Goal: Transaction & Acquisition: Obtain resource

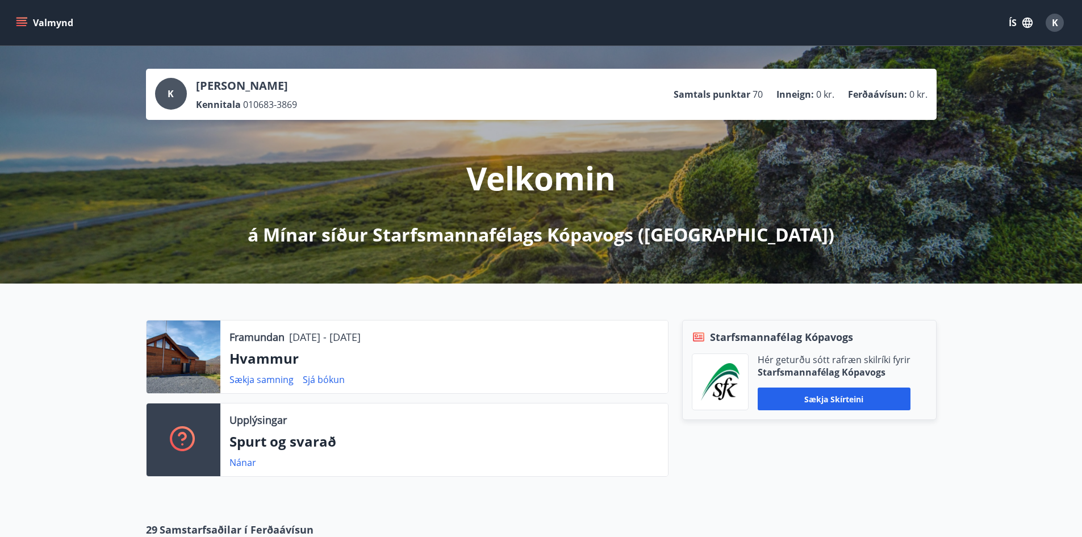
click at [1056, 24] on span "K" at bounding box center [1055, 22] width 6 height 12
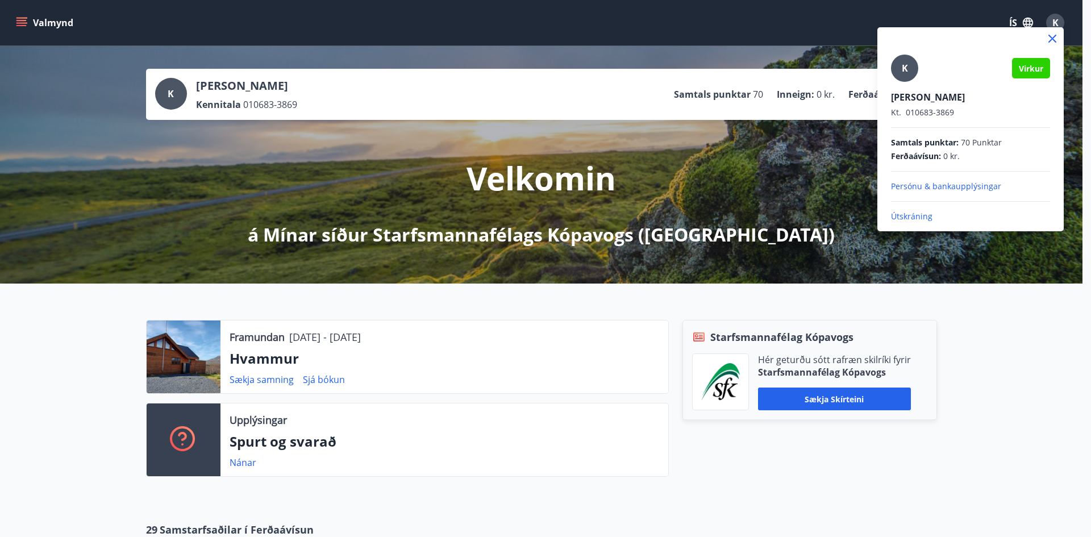
click at [916, 215] on p "Útskráning" at bounding box center [970, 216] width 159 height 11
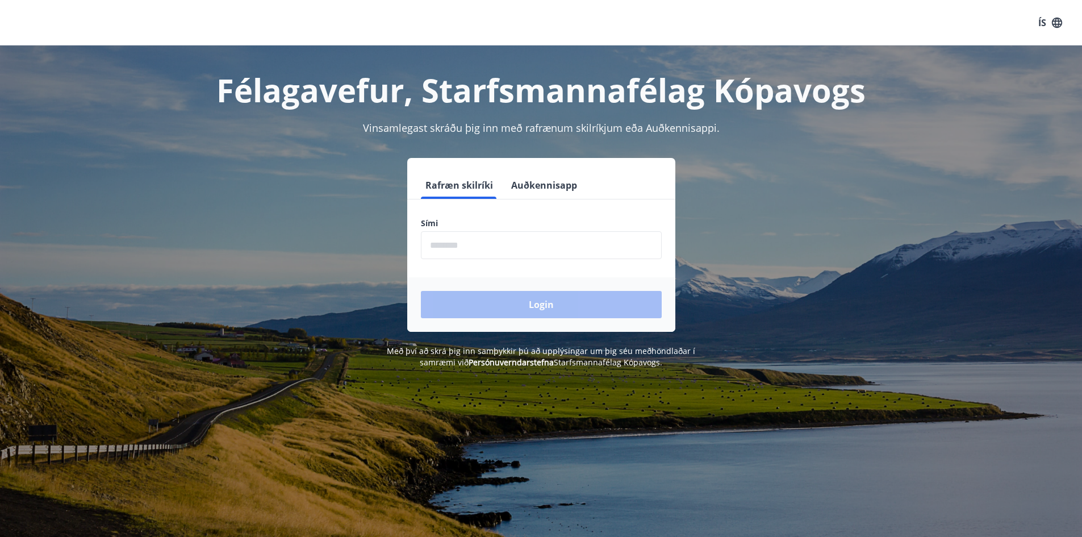
click at [471, 249] on input "phone" at bounding box center [541, 245] width 241 height 28
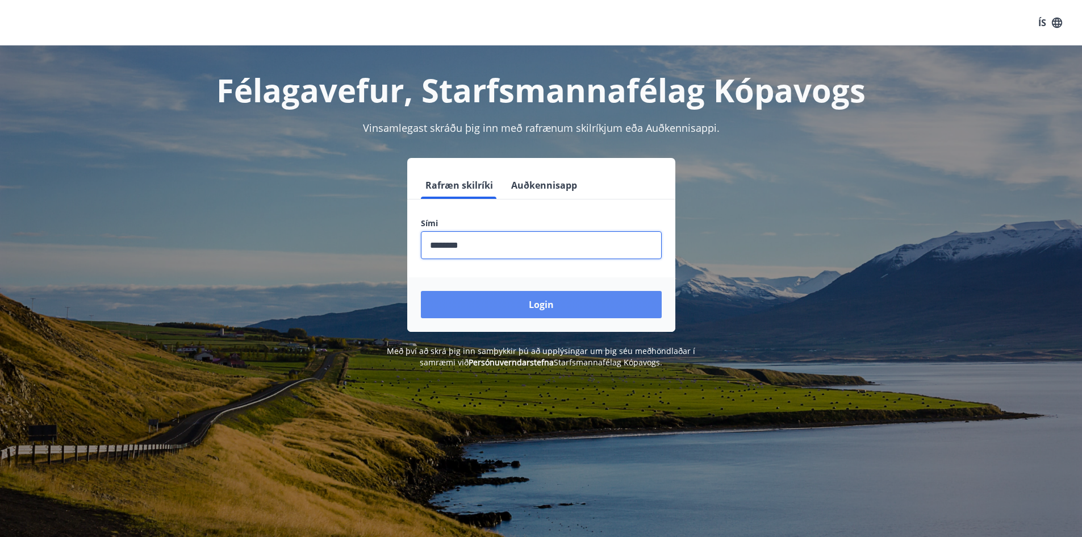
type input "********"
click at [548, 308] on button "Login" at bounding box center [541, 304] width 241 height 27
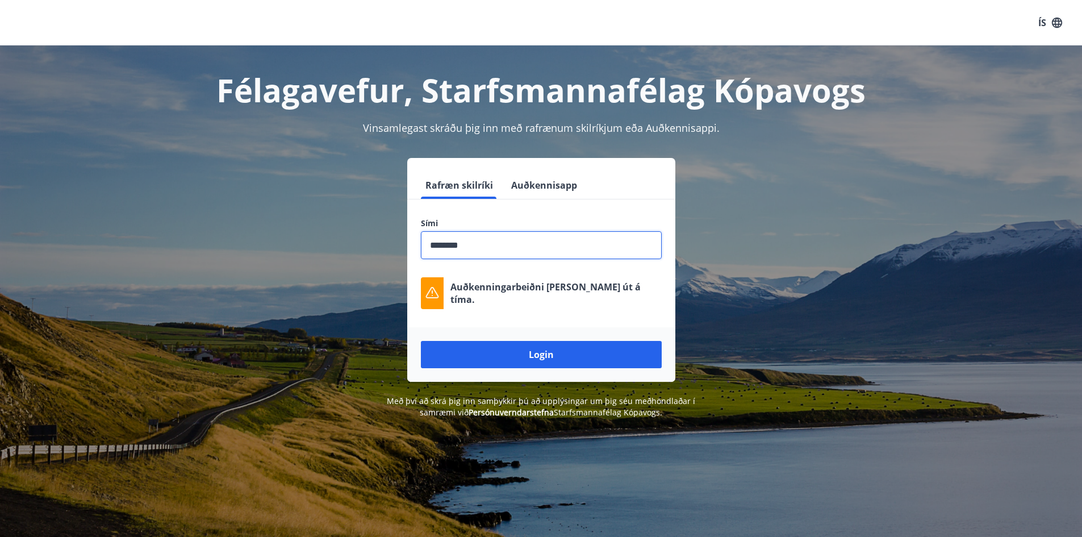
click at [474, 242] on input "phone" at bounding box center [541, 245] width 241 height 28
click at [565, 356] on button "Login" at bounding box center [541, 354] width 241 height 27
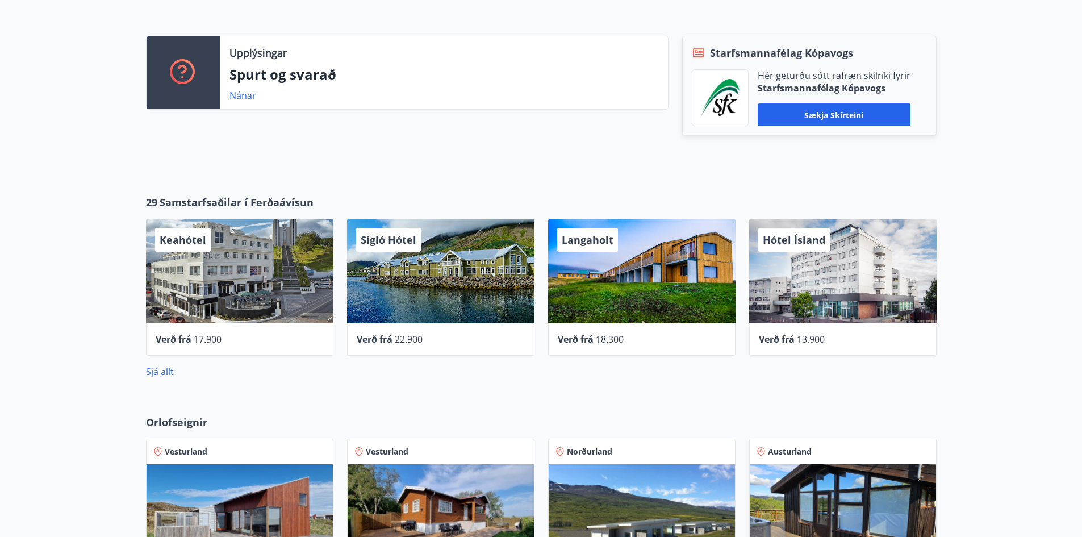
scroll to position [341, 0]
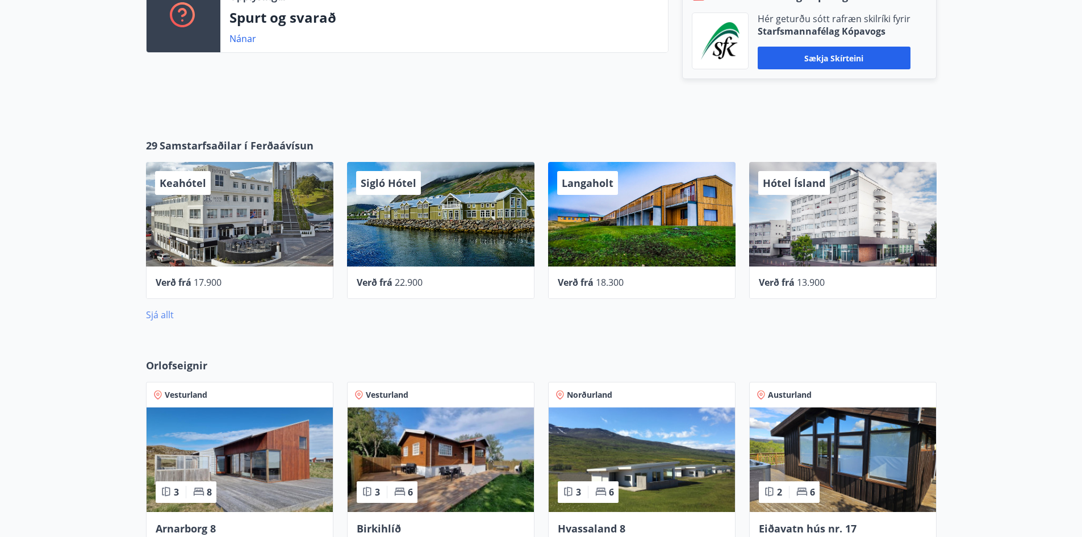
click at [158, 316] on link "Sjá allt" at bounding box center [160, 314] width 28 height 12
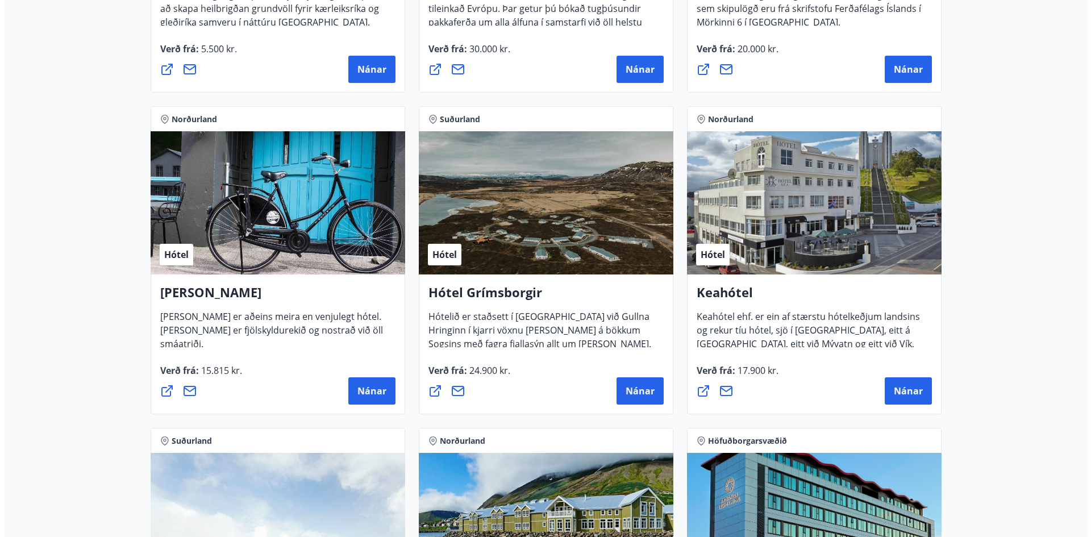
scroll to position [454, 0]
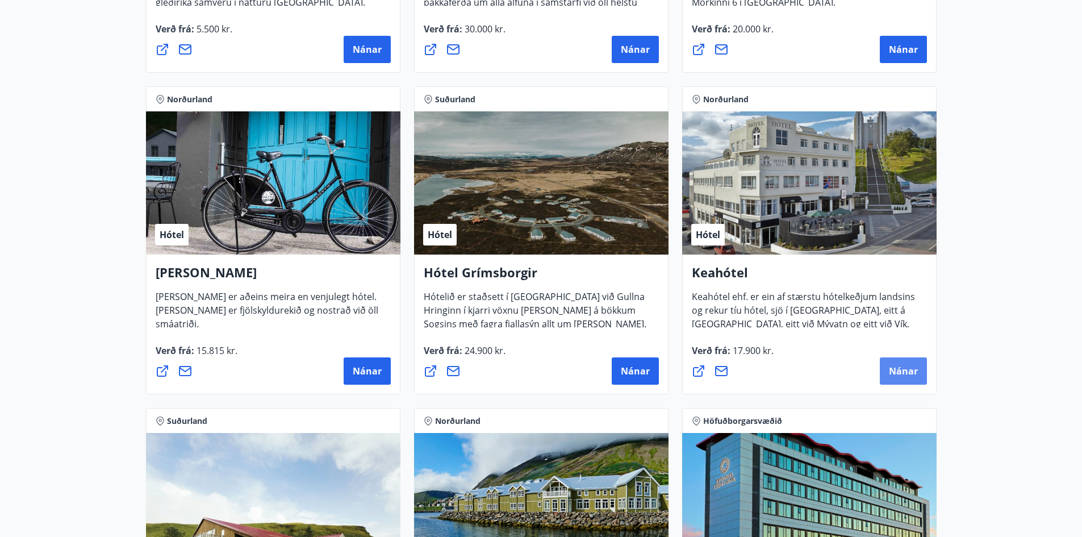
click at [899, 377] on span "Nánar" at bounding box center [903, 371] width 29 height 12
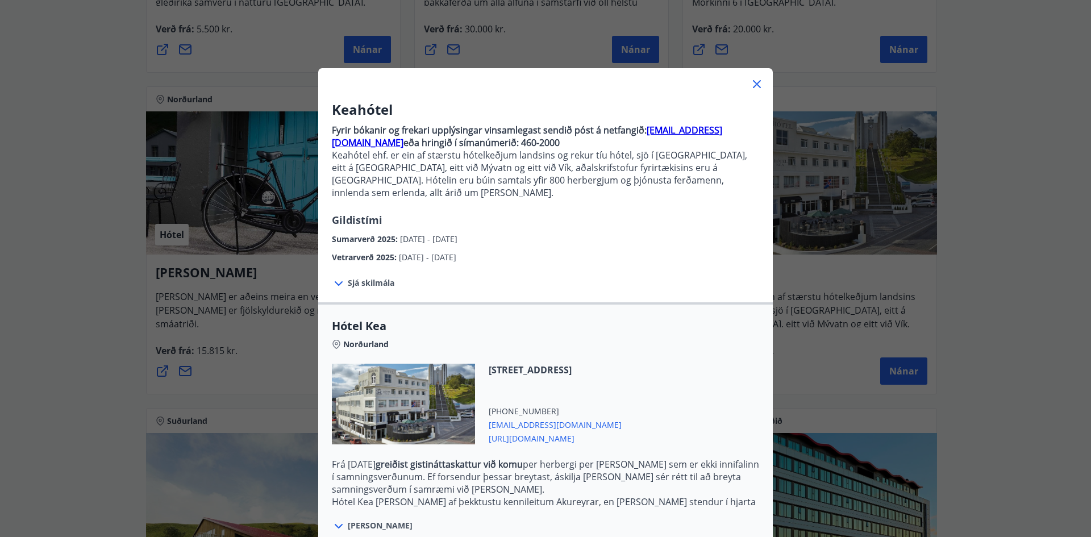
click at [333, 277] on icon at bounding box center [339, 284] width 14 height 14
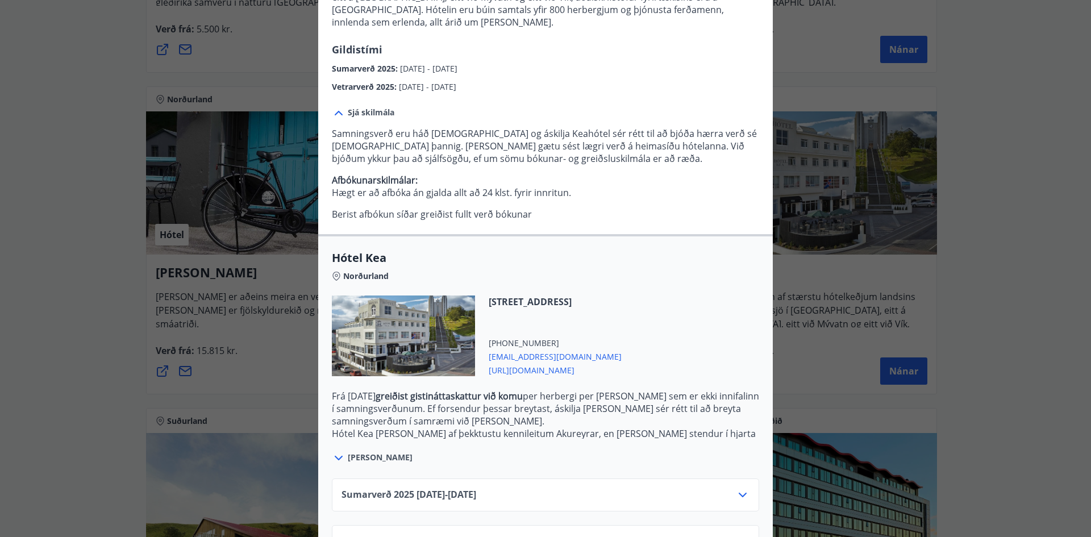
scroll to position [201, 0]
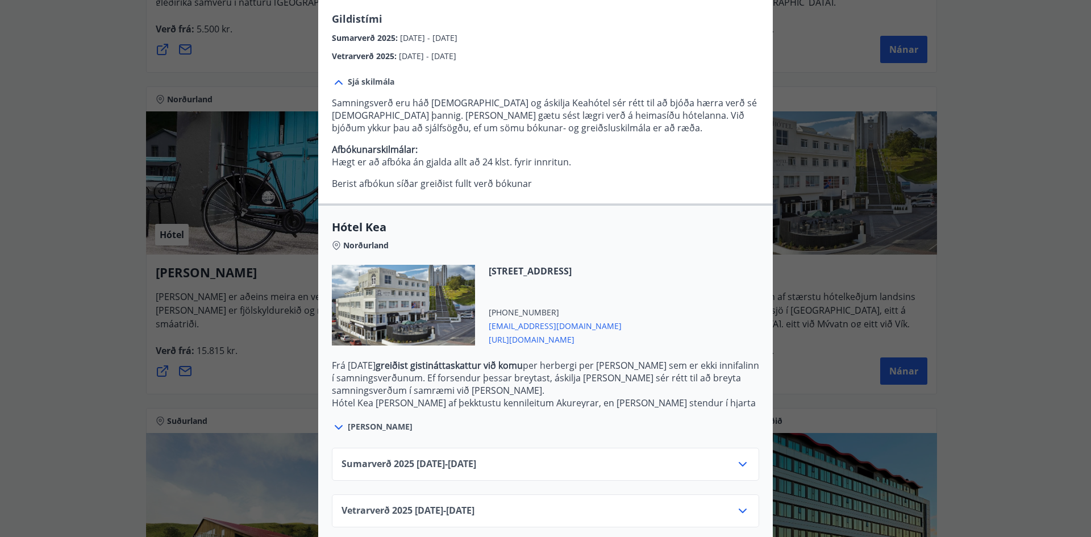
click at [741, 462] on icon at bounding box center [742, 464] width 8 height 5
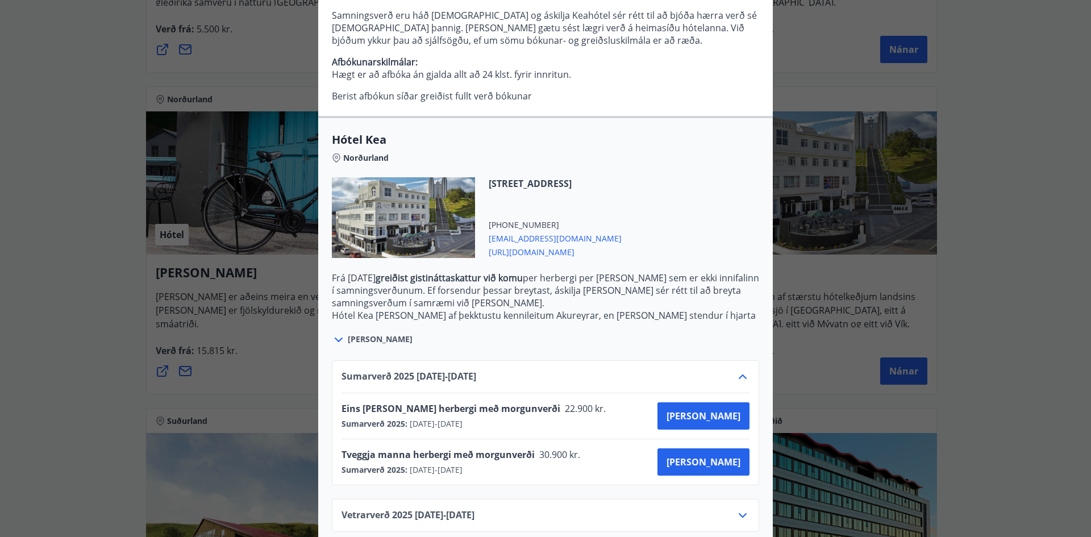
scroll to position [293, 0]
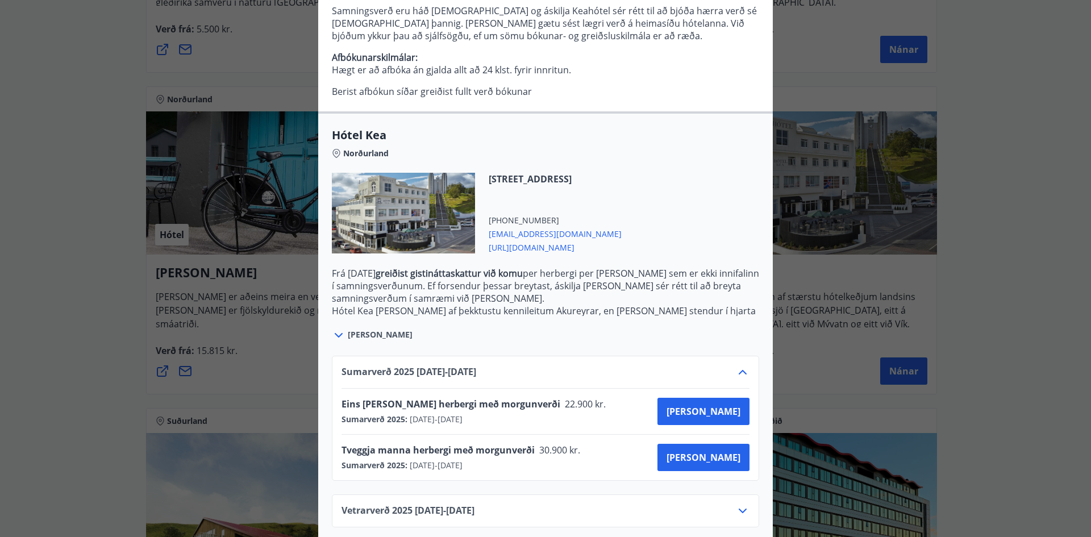
click at [738, 370] on icon at bounding box center [742, 372] width 8 height 5
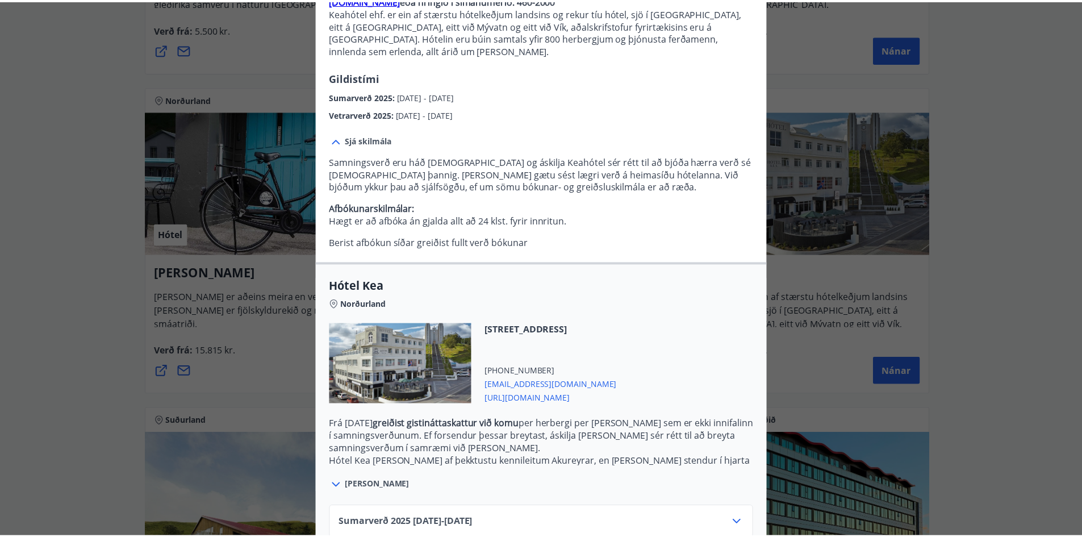
scroll to position [0, 0]
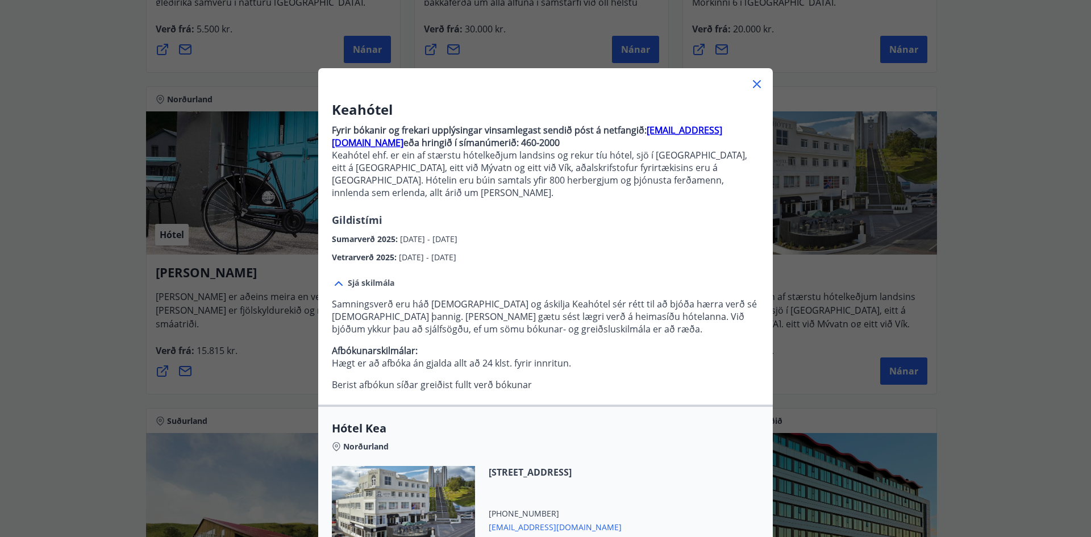
click at [750, 84] on icon at bounding box center [757, 84] width 14 height 14
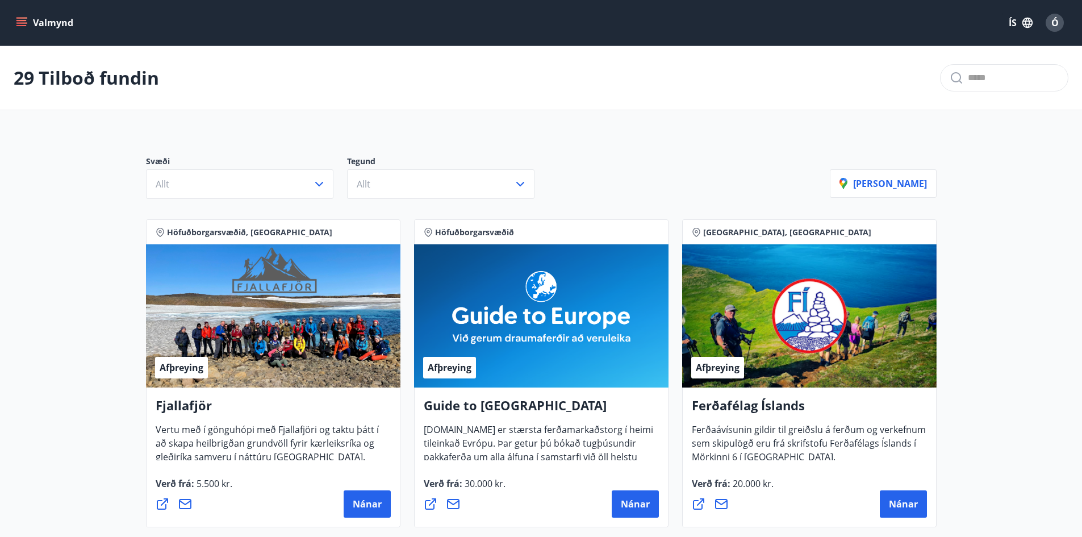
click at [23, 21] on icon "menu" at bounding box center [21, 20] width 10 height 1
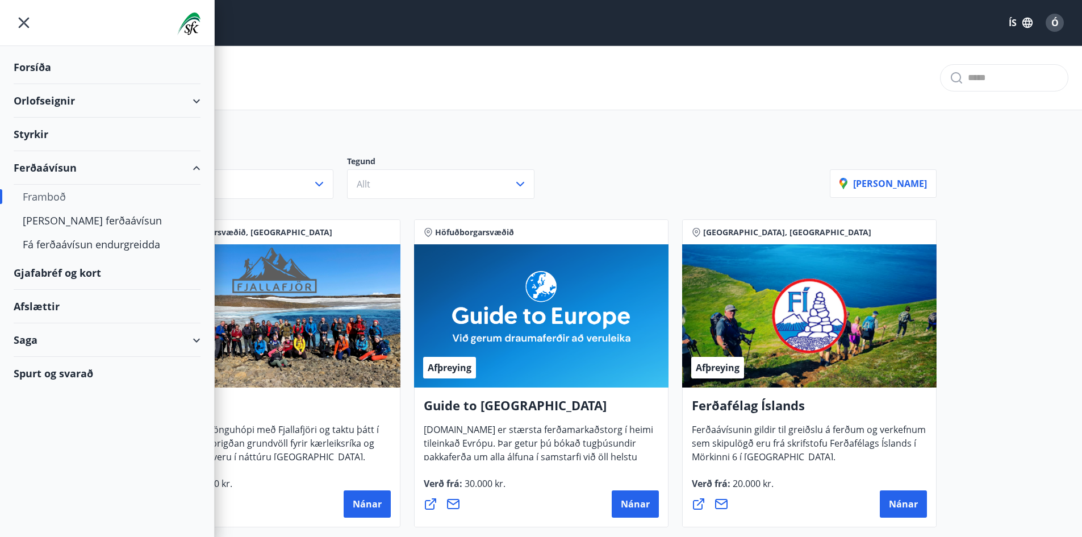
click at [66, 374] on div "Spurt og svarað" at bounding box center [107, 373] width 187 height 33
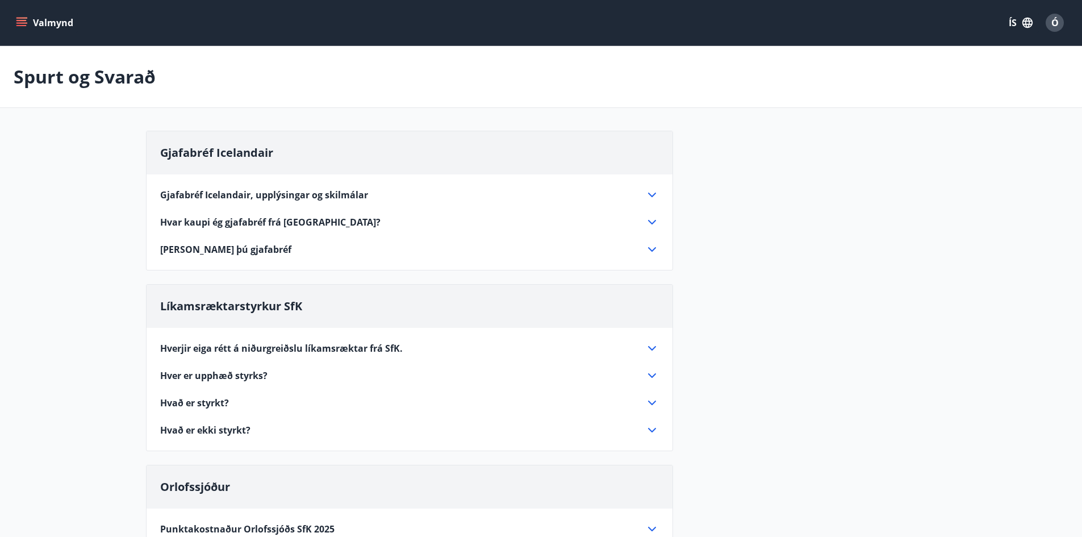
click at [23, 26] on icon "menu" at bounding box center [21, 25] width 10 height 1
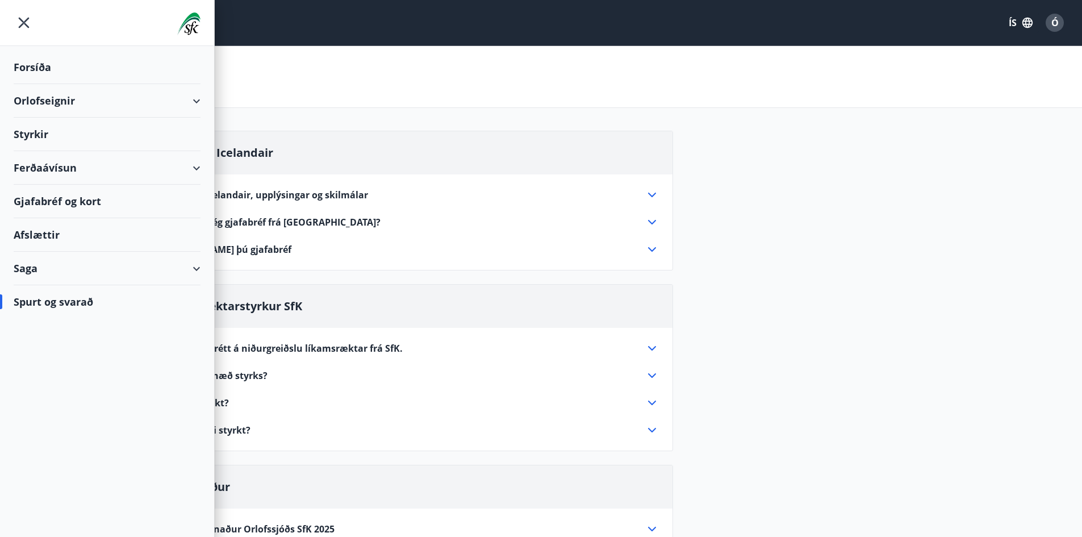
click at [200, 100] on div "Orlofseignir" at bounding box center [107, 101] width 187 height 34
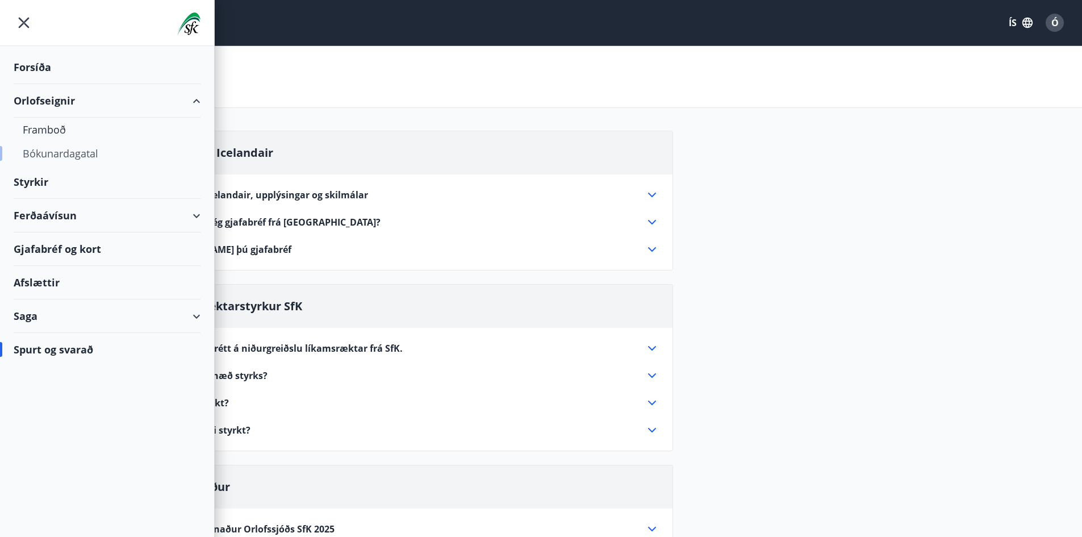
click at [71, 149] on div "Bókunardagatal" at bounding box center [107, 153] width 169 height 24
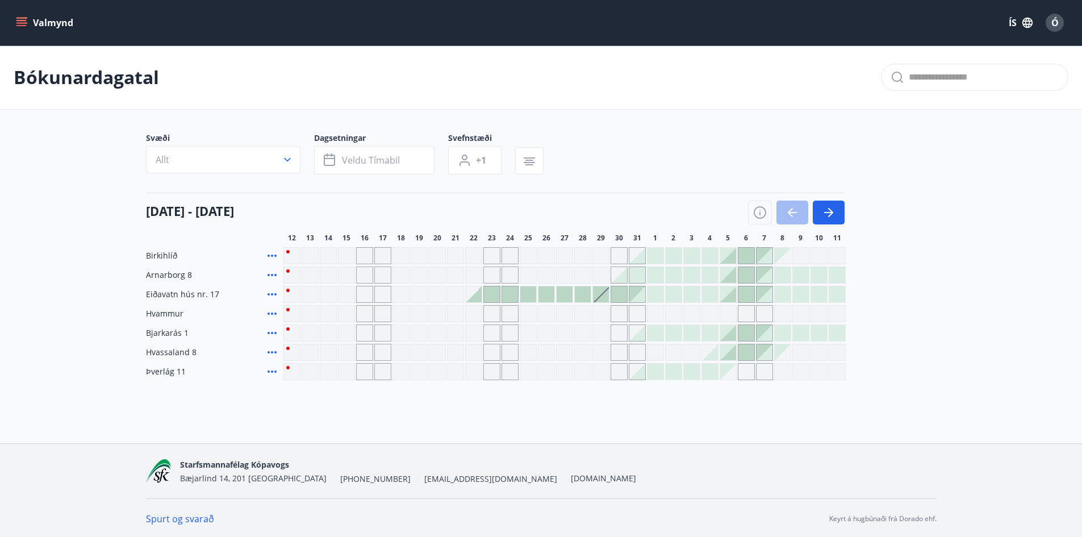
click at [362, 355] on div "Gráir dagar eru ekki bókanlegir" at bounding box center [364, 352] width 17 height 17
click at [387, 358] on div "Gráir dagar eru ekki bókanlegir" at bounding box center [382, 352] width 17 height 17
click at [16, 22] on icon "menu" at bounding box center [21, 22] width 11 height 11
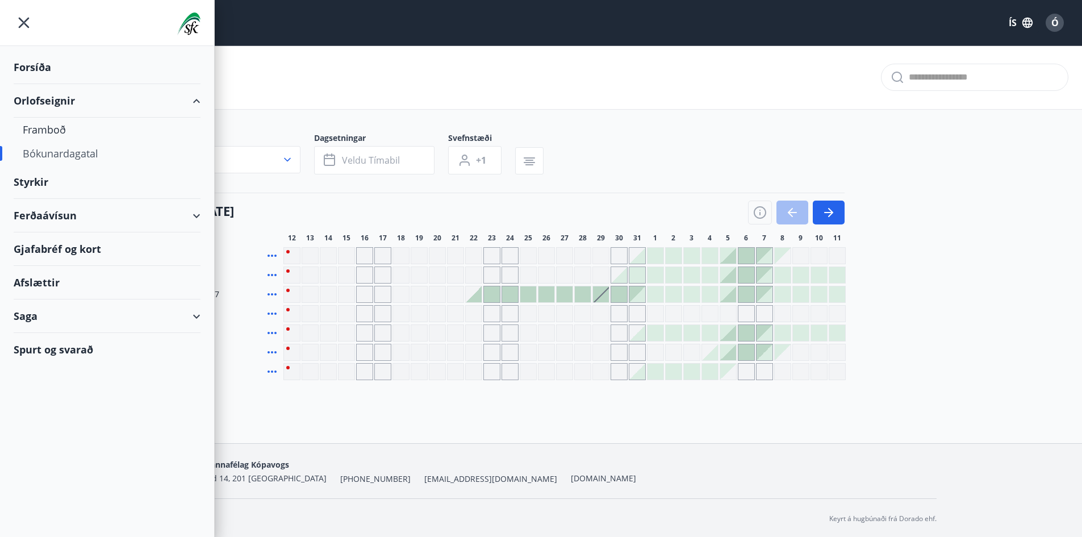
click at [195, 217] on div "Ferðaávísun" at bounding box center [107, 216] width 187 height 34
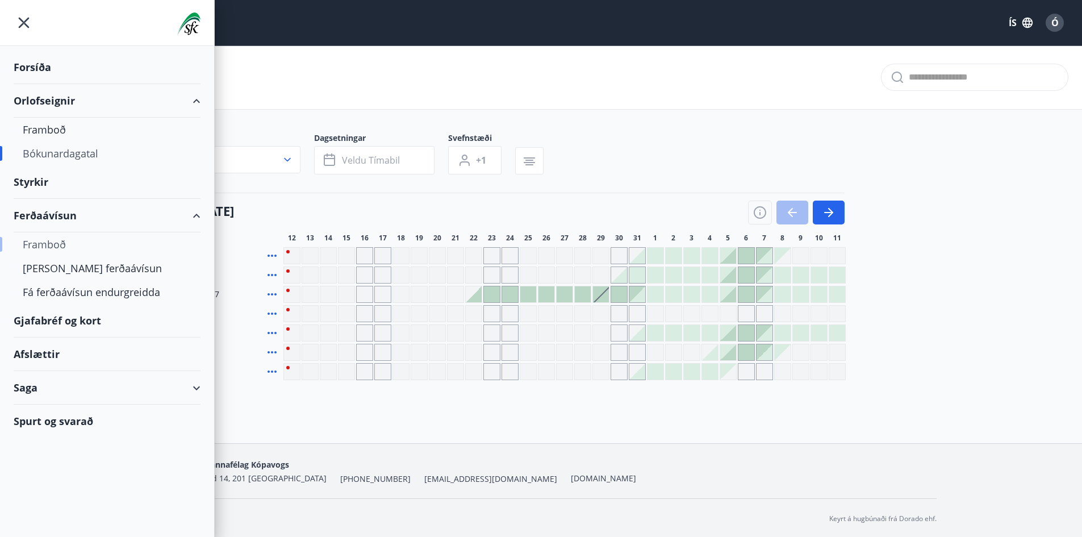
click at [41, 243] on div "Framboð" at bounding box center [107, 244] width 169 height 24
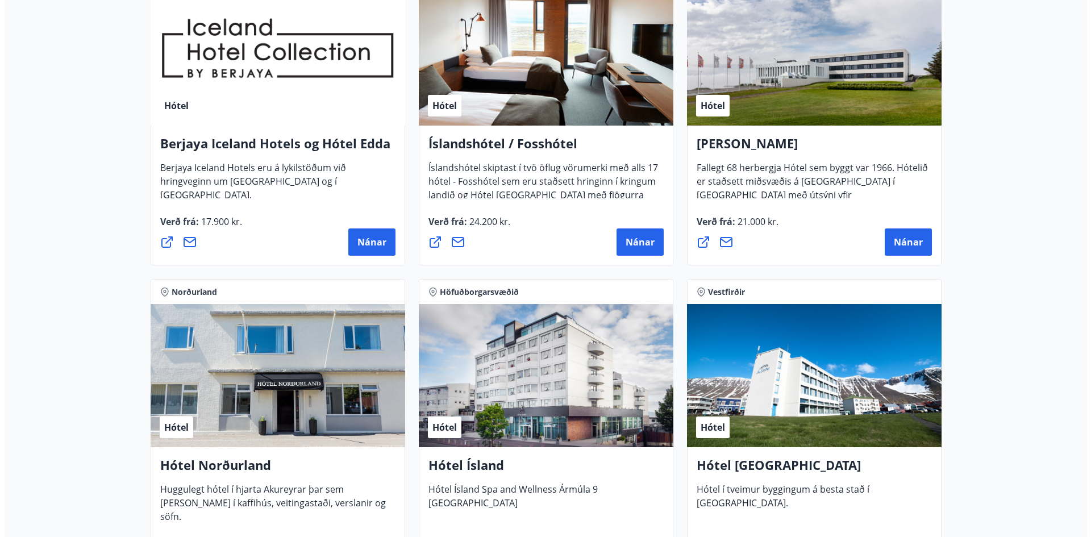
scroll to position [1590, 0]
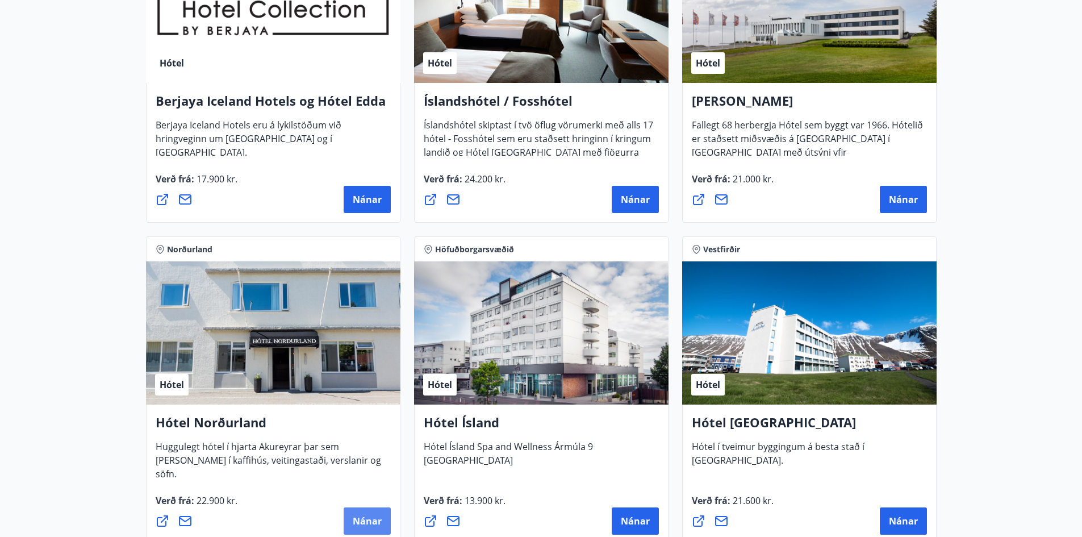
click at [365, 521] on span "Nánar" at bounding box center [367, 521] width 29 height 12
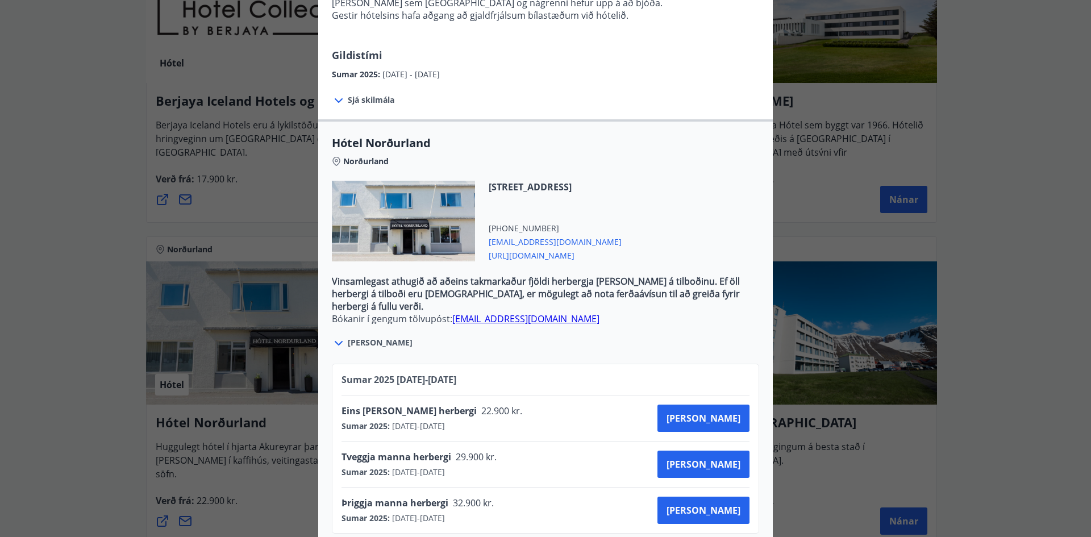
scroll to position [233, 0]
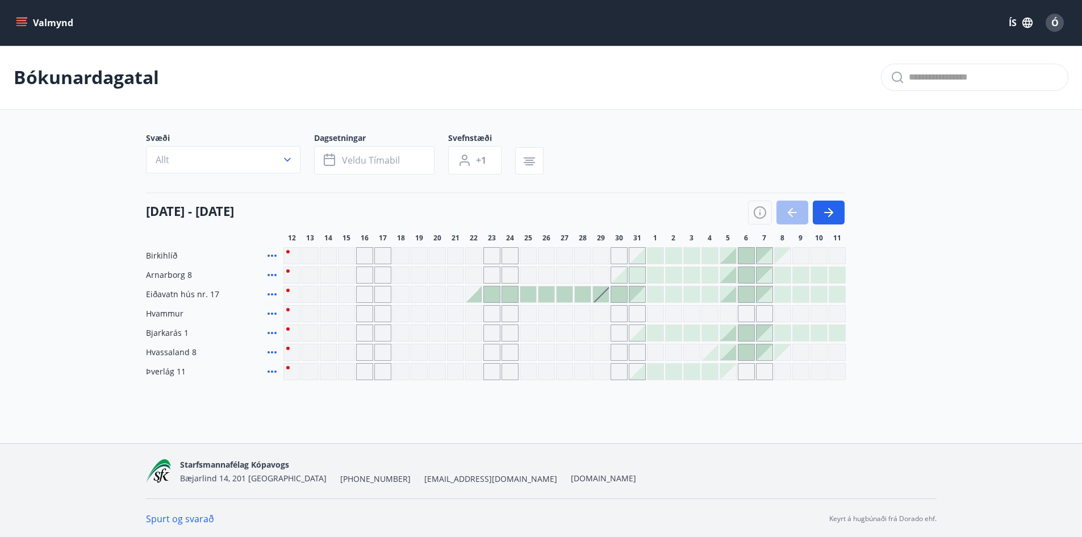
click at [25, 23] on icon "menu" at bounding box center [22, 22] width 12 height 1
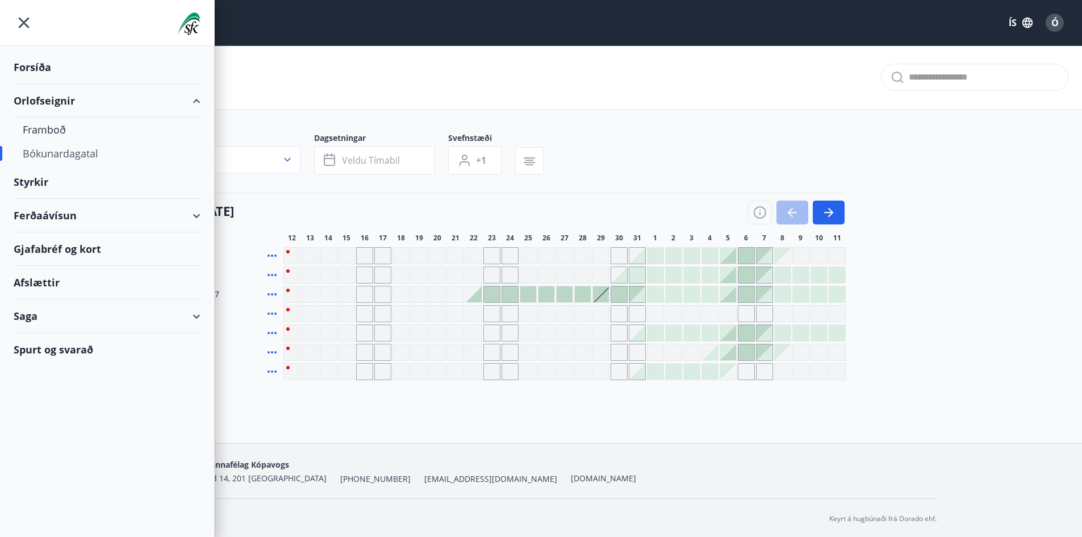
click at [195, 218] on div "Ferðaávísun" at bounding box center [107, 216] width 187 height 34
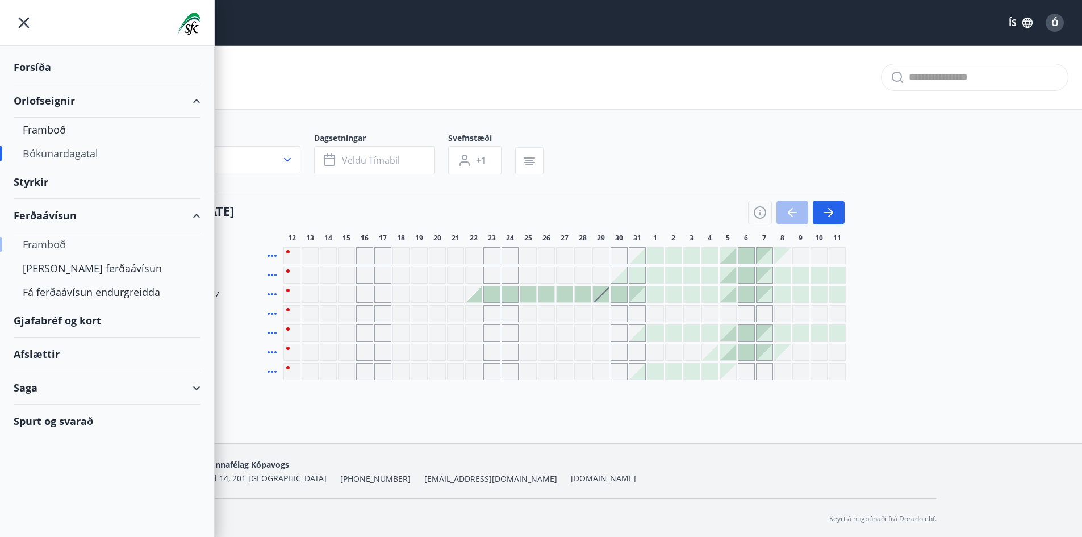
click at [45, 241] on div "Framboð" at bounding box center [107, 244] width 169 height 24
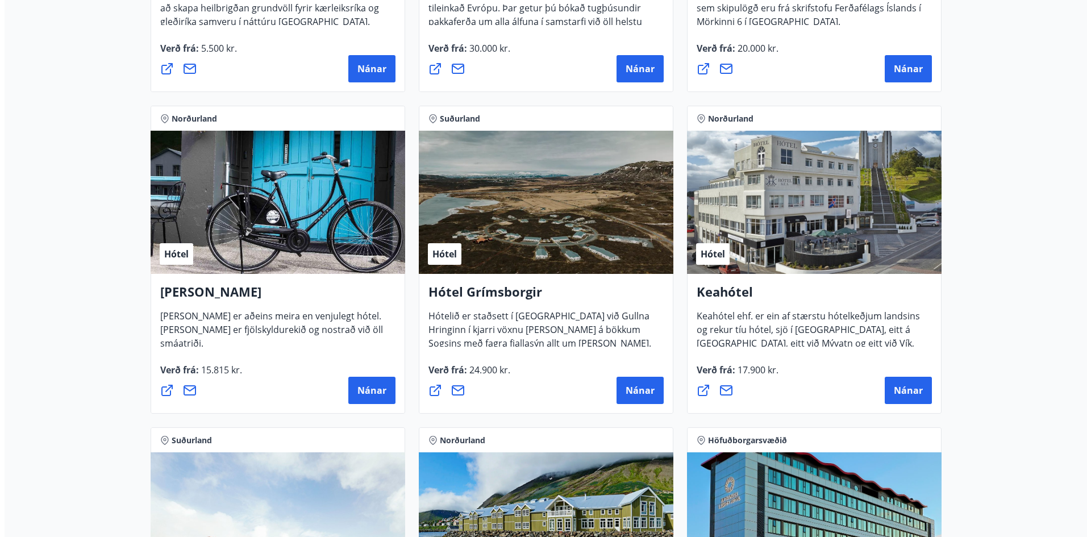
scroll to position [454, 0]
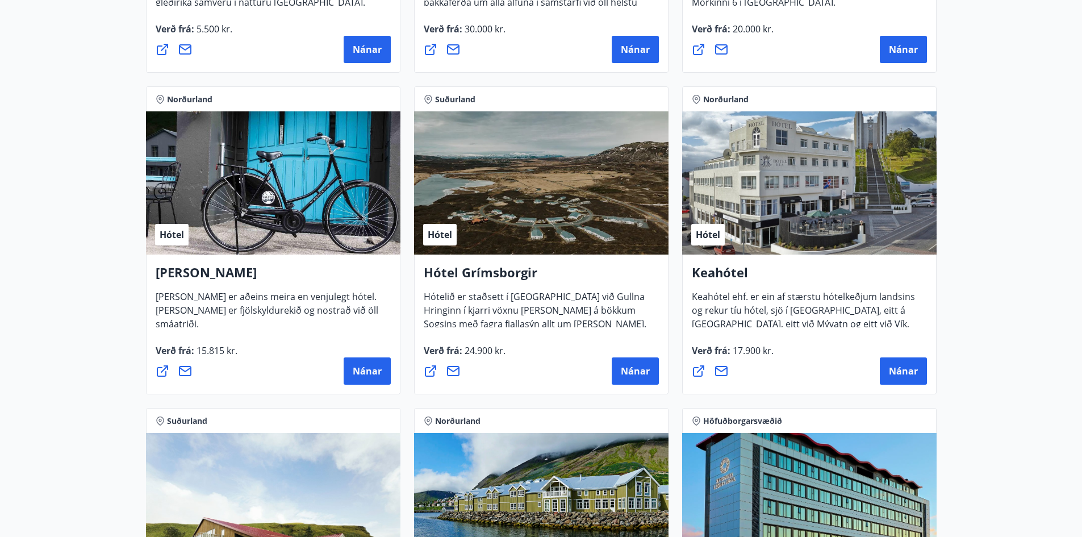
click at [814, 191] on div "Hótel" at bounding box center [809, 182] width 254 height 143
click at [898, 367] on span "Nánar" at bounding box center [903, 371] width 29 height 12
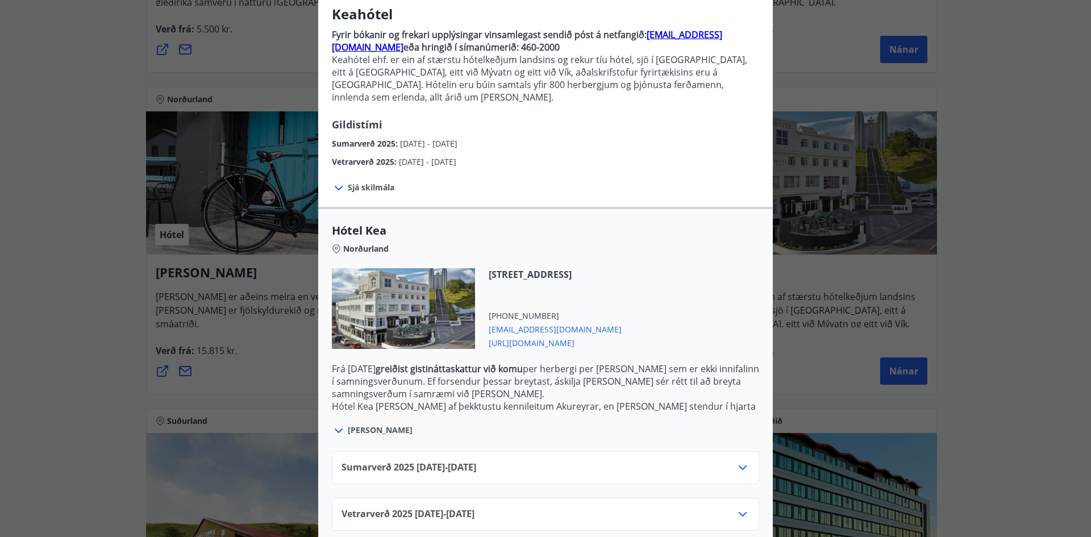
scroll to position [99, 0]
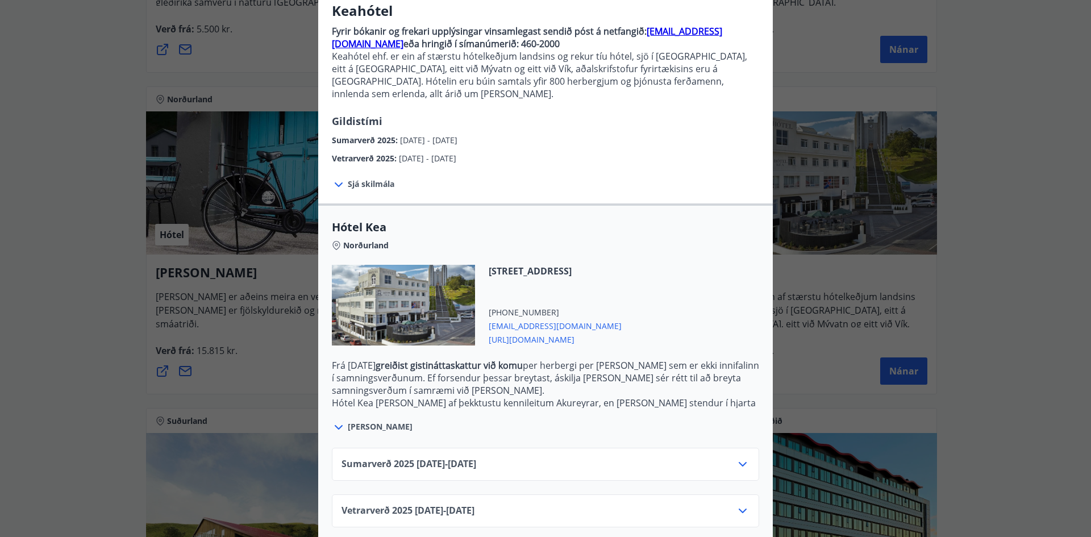
click at [738, 457] on icon at bounding box center [743, 464] width 14 height 14
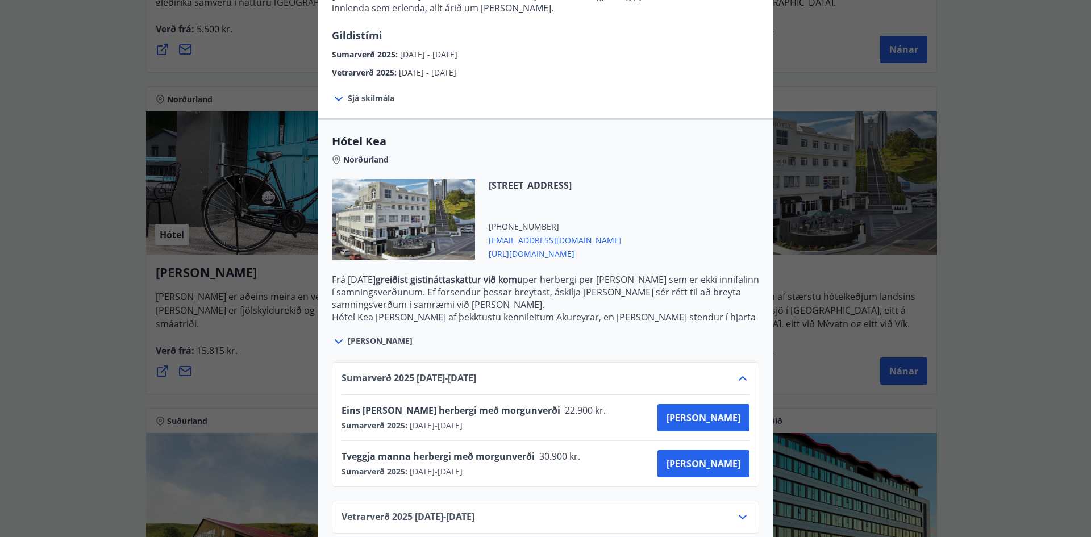
scroll to position [191, 0]
